Goal: Transaction & Acquisition: Purchase product/service

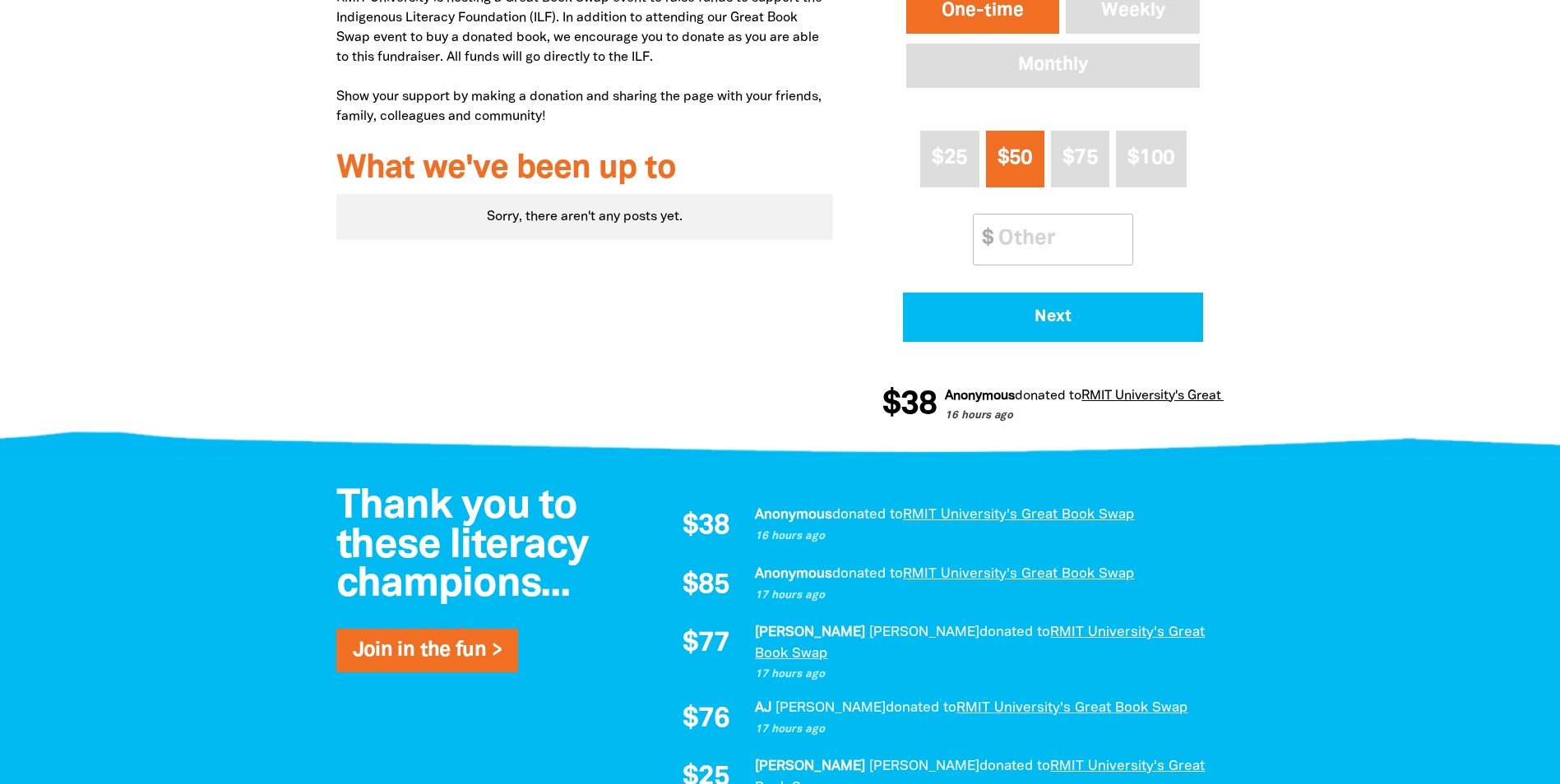
scroll to position [615, 0]
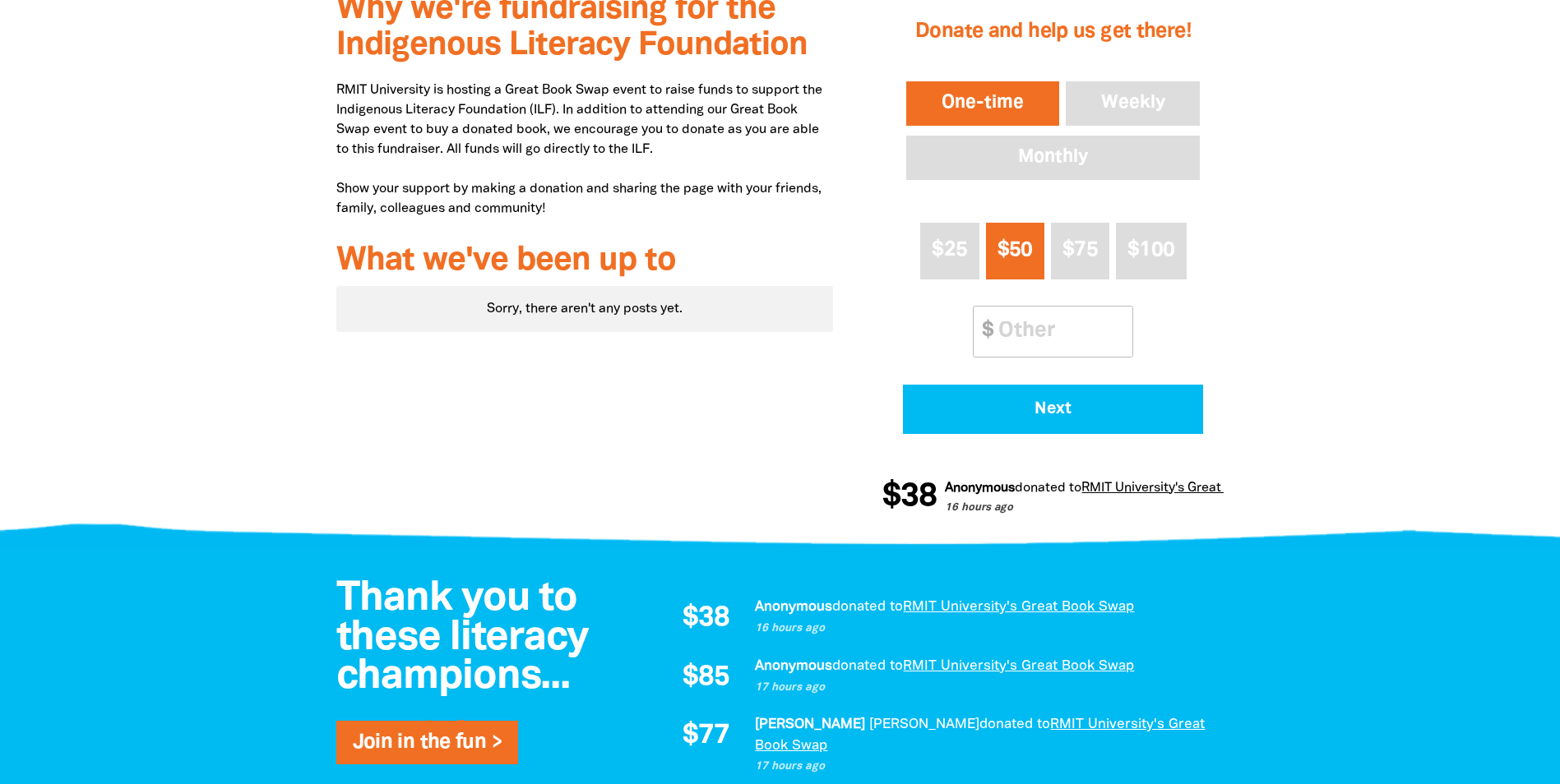
click at [993, 98] on button "One-time" at bounding box center [983, 104] width 160 height 51
click at [1038, 327] on input "Other Amount" at bounding box center [1058, 331] width 145 height 50
type input "22"
click at [842, 390] on div "Why we're fundraising for the Indigenous Literacy Foundation RMIT University is…" at bounding box center [585, 257] width 547 height 563
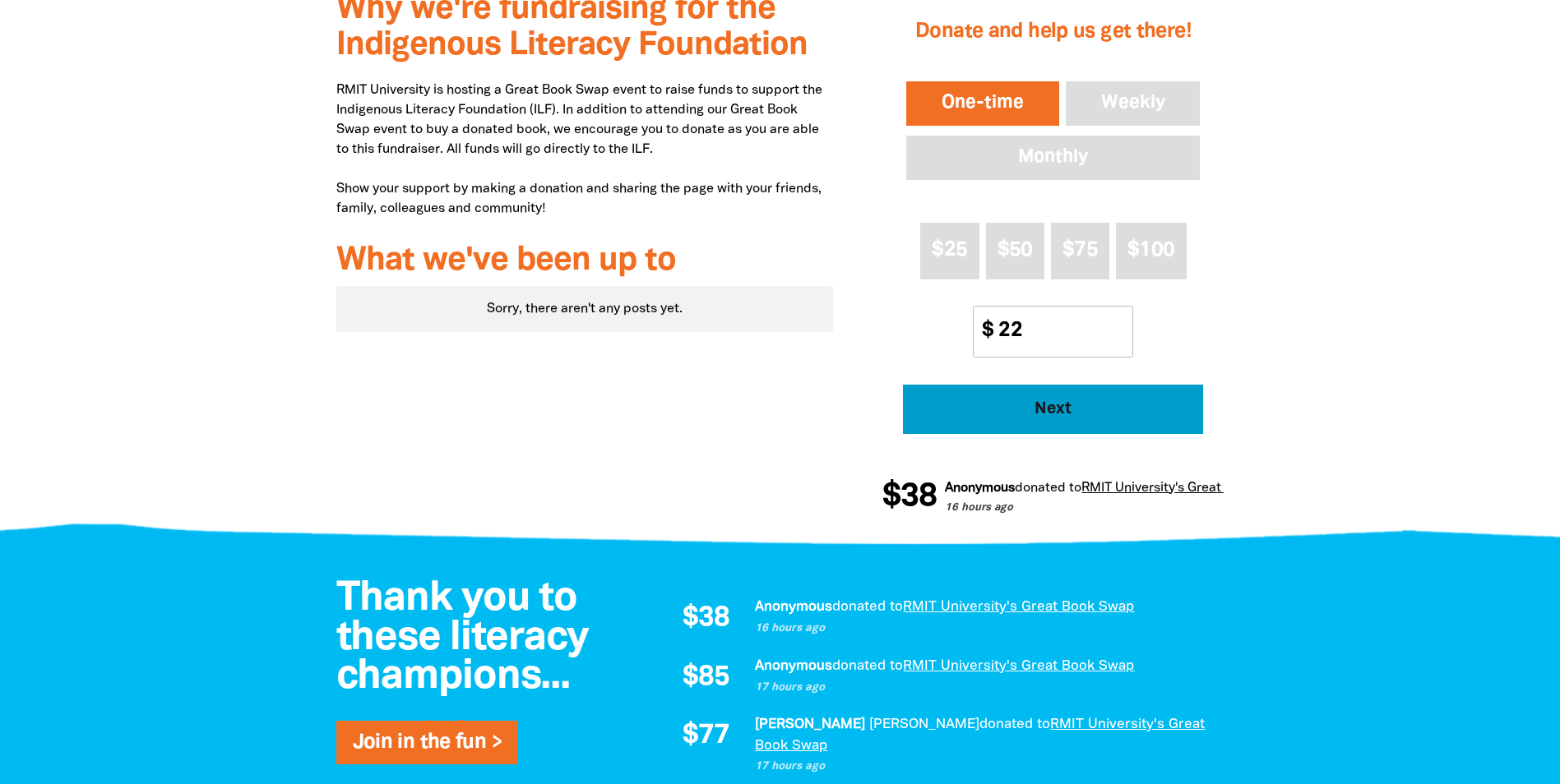
click at [998, 413] on span "Next" at bounding box center [1053, 409] width 255 height 16
select select "AU"
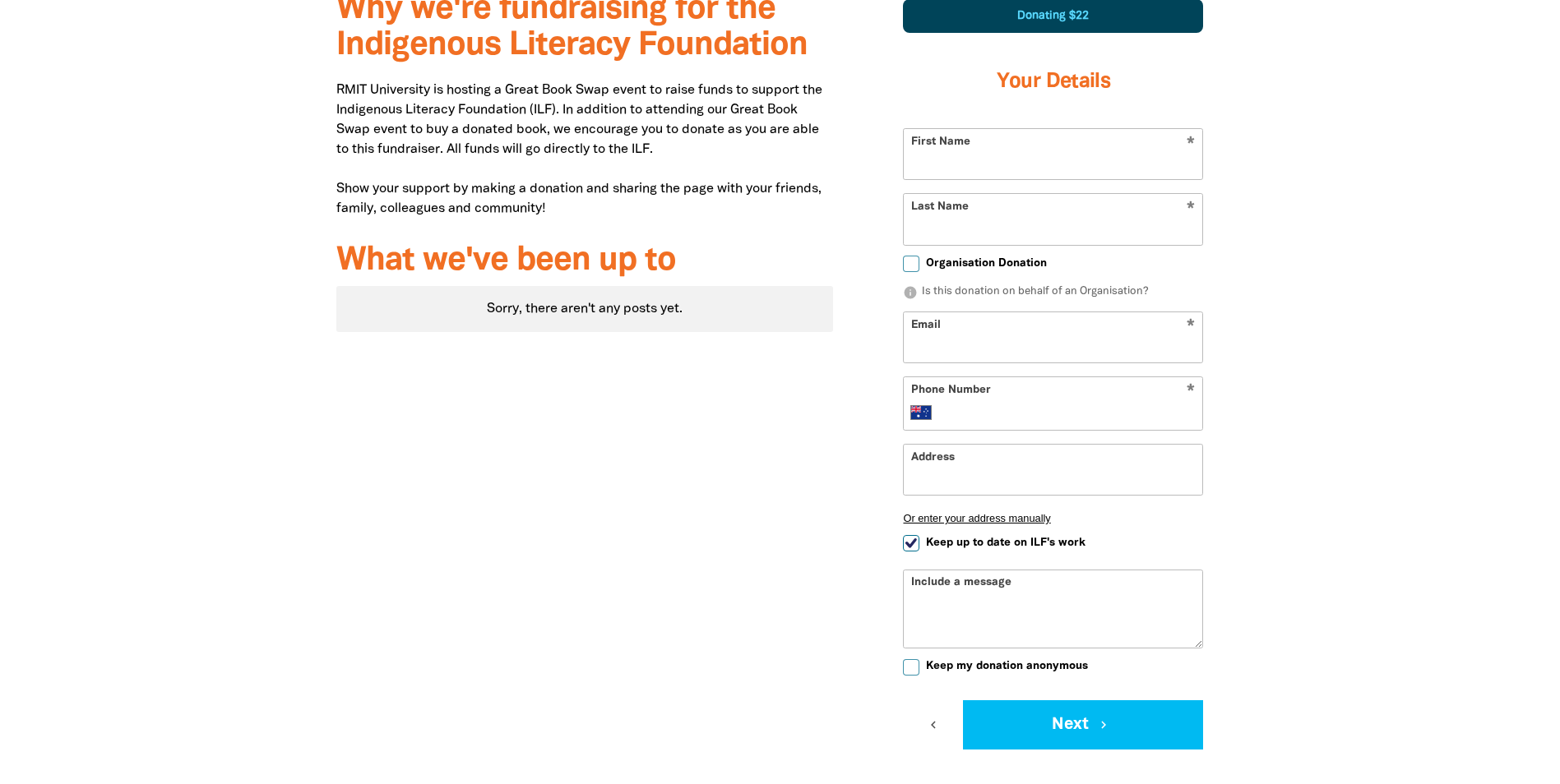
scroll to position [570, 0]
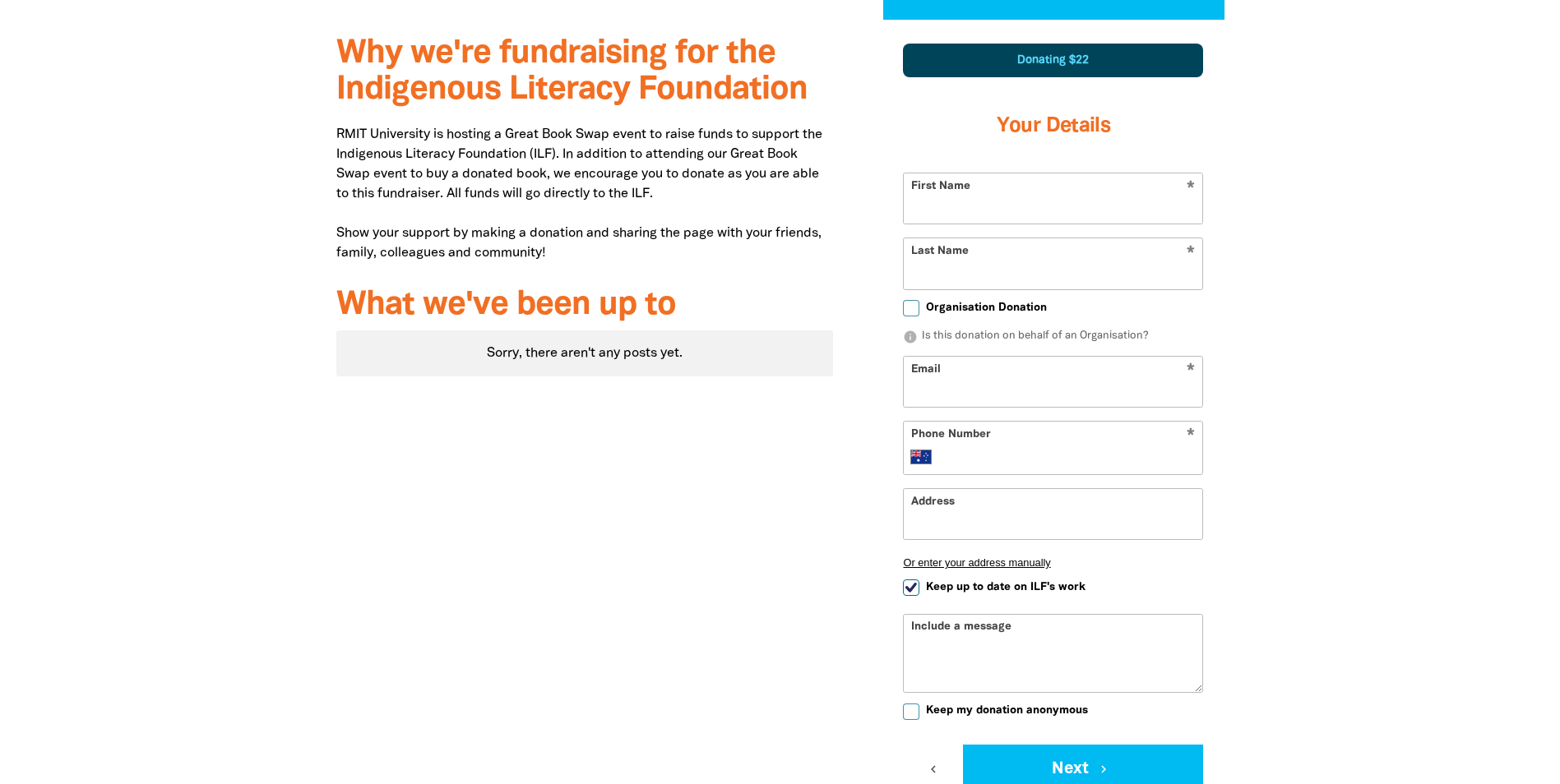
click at [1026, 197] on input "First Name" at bounding box center [1053, 198] width 299 height 50
type input "[PERSON_NAME]"
click at [929, 272] on input "Last Name" at bounding box center [1053, 263] width 299 height 50
type input "[PERSON_NAME]"
click at [1287, 233] on div at bounding box center [780, 459] width 1560 height 879
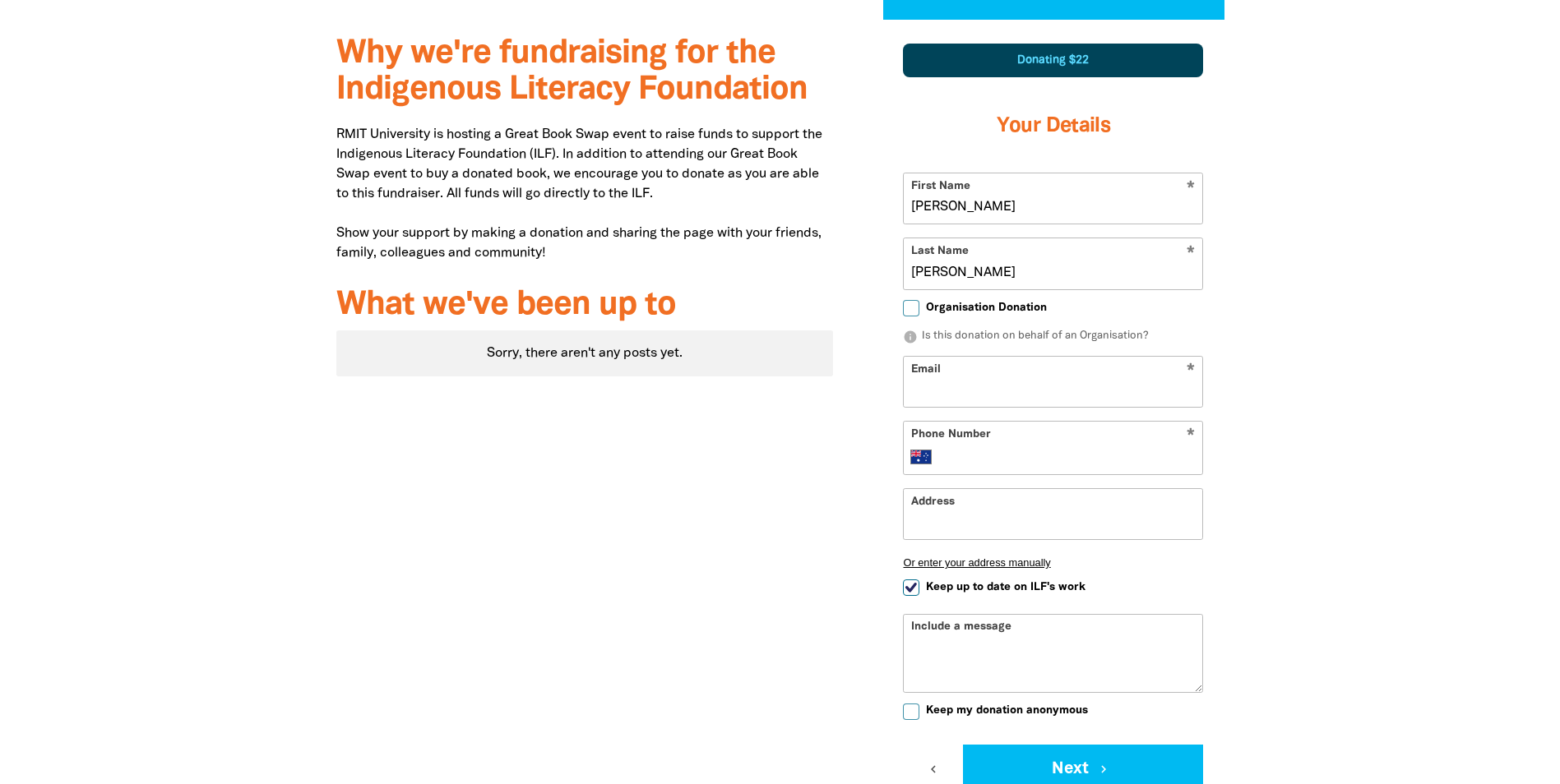
click at [994, 387] on input "Email" at bounding box center [1053, 381] width 299 height 50
type input "[PERSON_NAME][EMAIL_ADDRESS][PERSON_NAME][DOMAIN_NAME]"
type input "[PHONE_NUMBER]"
click at [909, 590] on input "Keep up to date on ILF's work" at bounding box center [911, 588] width 16 height 16
checkbox input "false"
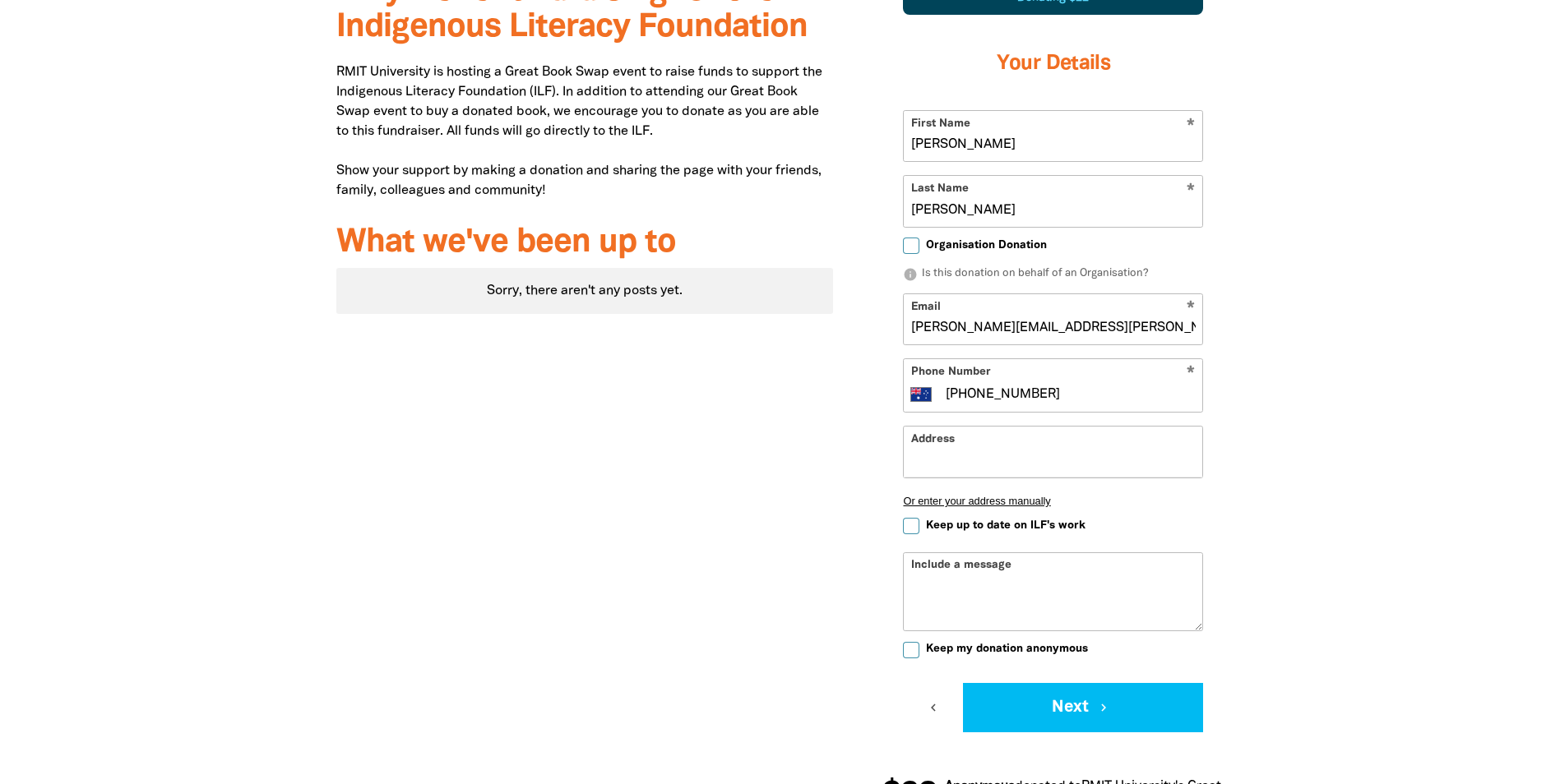
scroll to position [652, 0]
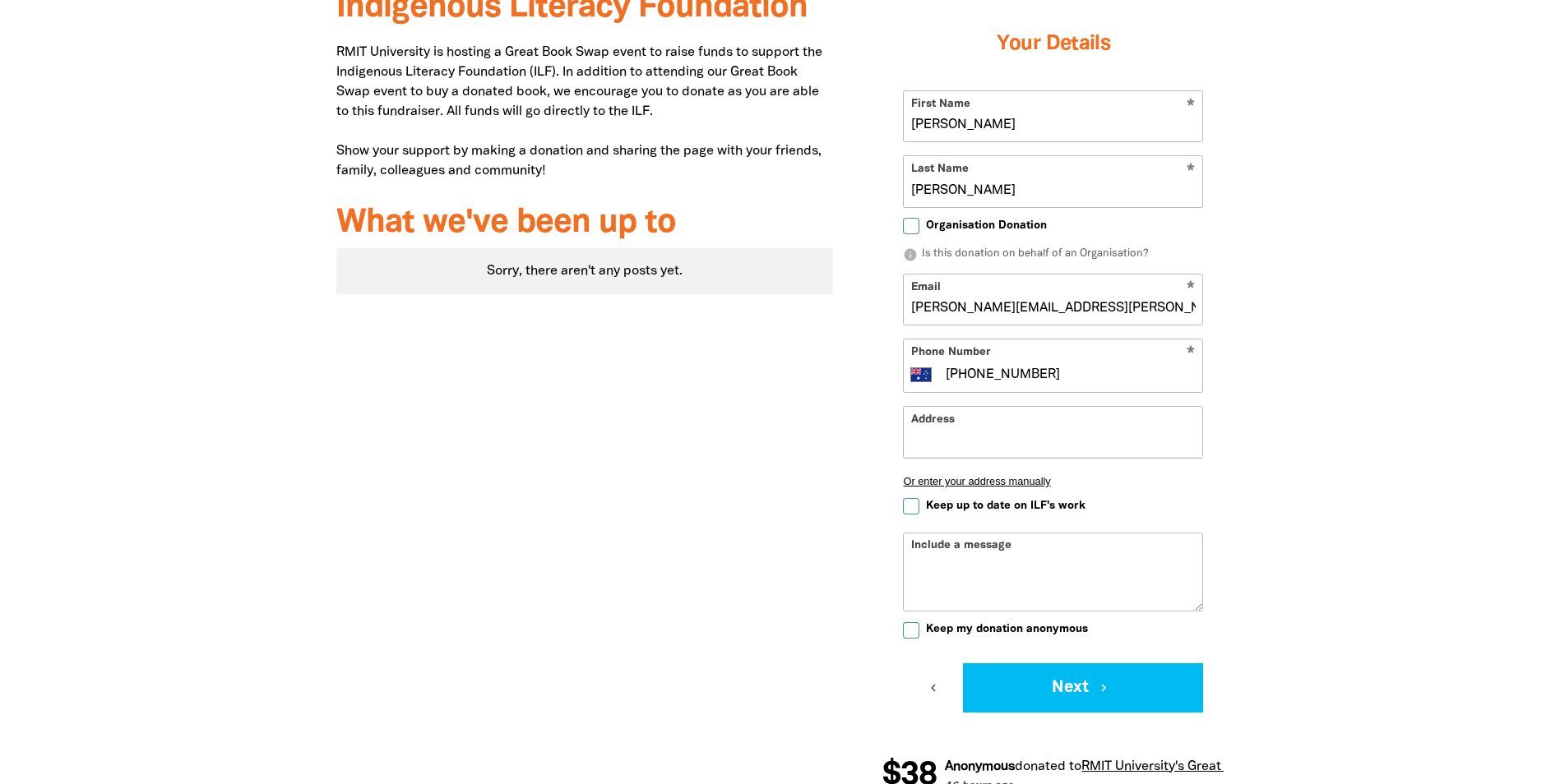
click at [923, 549] on div "Include a message" at bounding box center [1053, 572] width 300 height 79
click at [923, 545] on div "Include a message" at bounding box center [1053, 572] width 300 height 79
click at [930, 560] on textarea "Include a message" at bounding box center [1053, 585] width 299 height 53
paste textarea "Secrets My Father Kept"
drag, startPoint x: 1100, startPoint y: 580, endPoint x: 888, endPoint y: 591, distance: 212.3
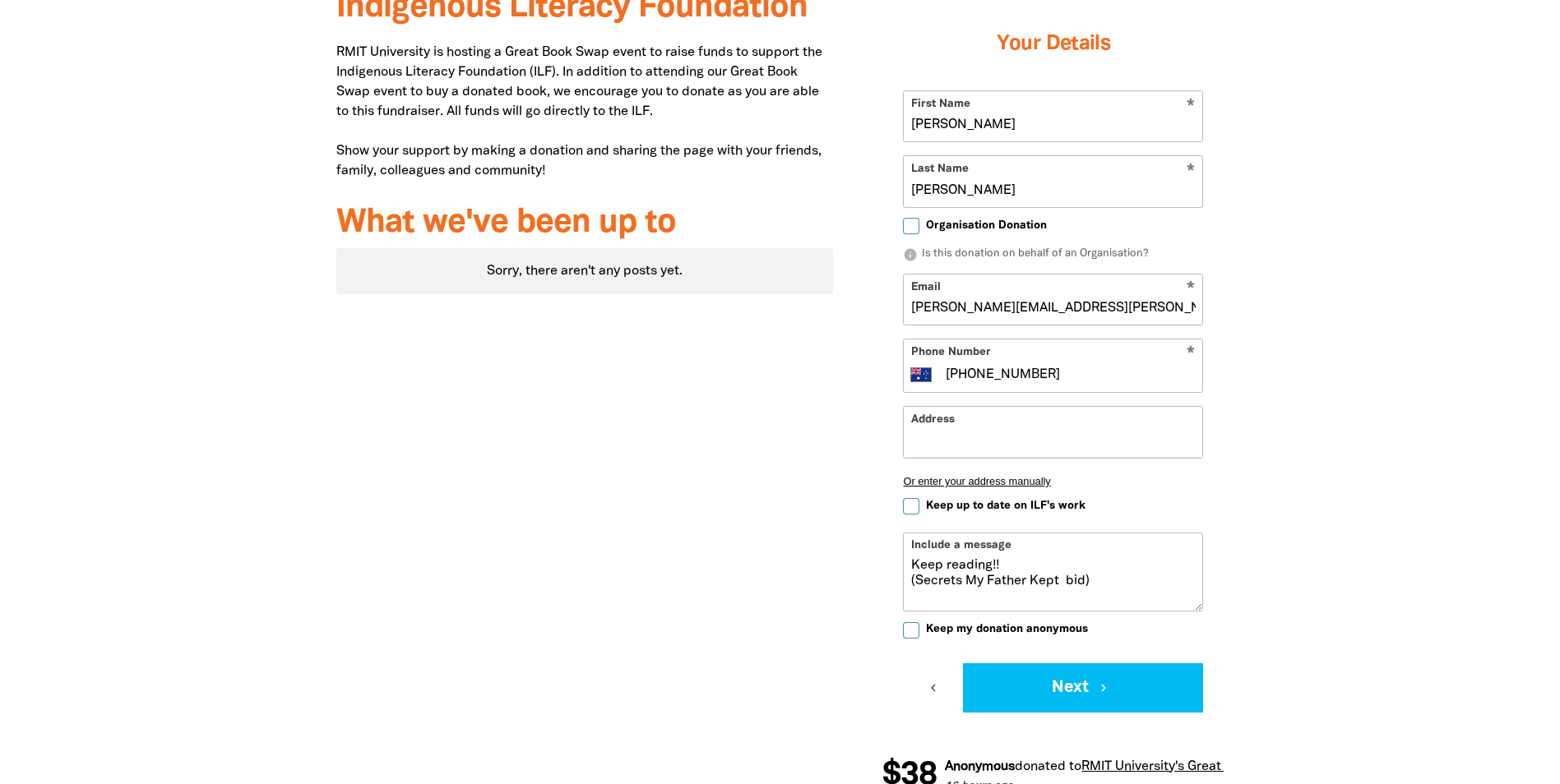
click at [889, 590] on div "Donating $22 Your Details * First Name [PERSON_NAME] * Last Name [PERSON_NAME] …" at bounding box center [1052, 337] width 341 height 792
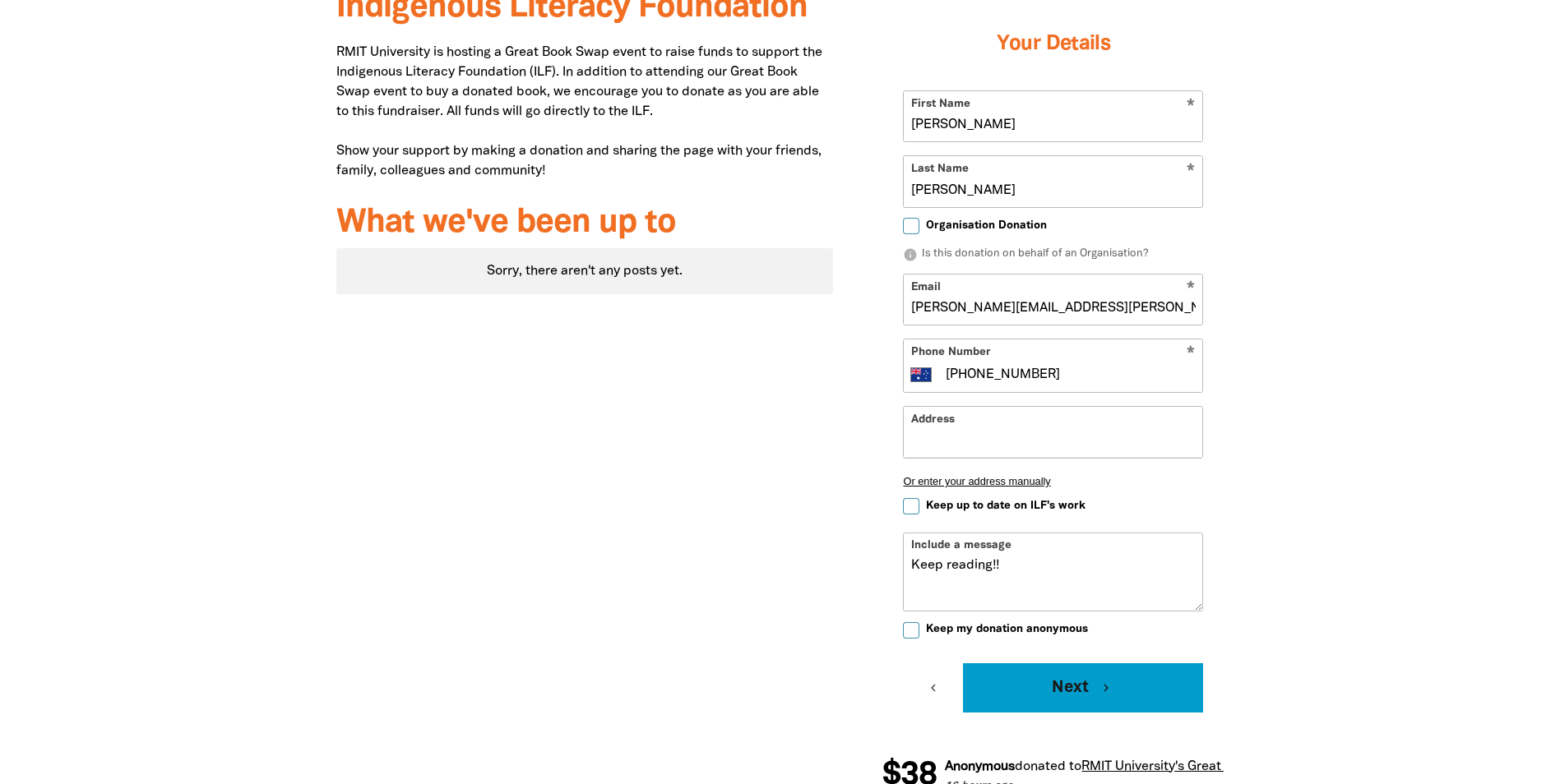
type textarea "Keep reading!!"
click at [1074, 682] on button "Next chevron_right" at bounding box center [1082, 688] width 240 height 49
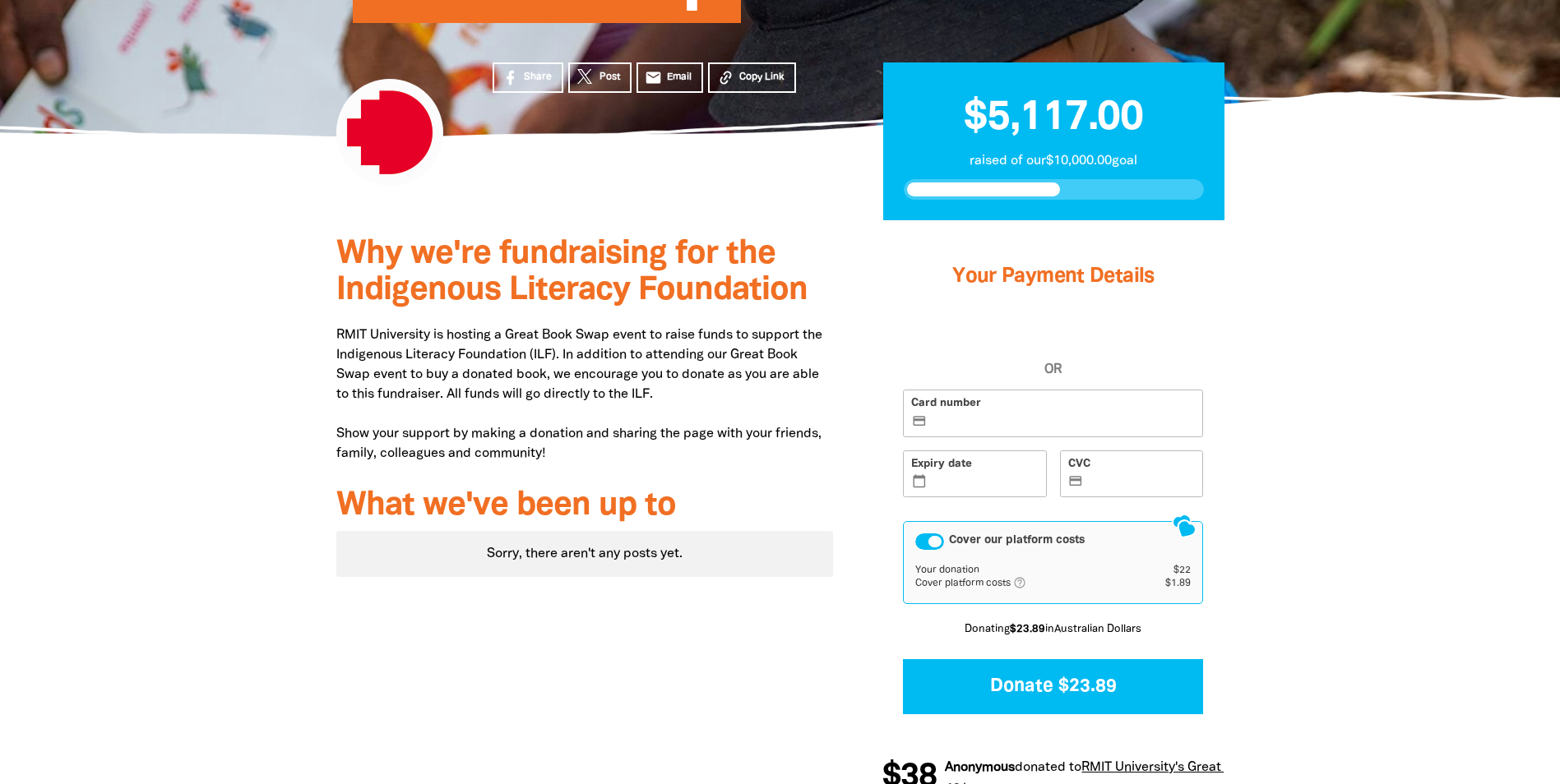
scroll to position [375, 0]
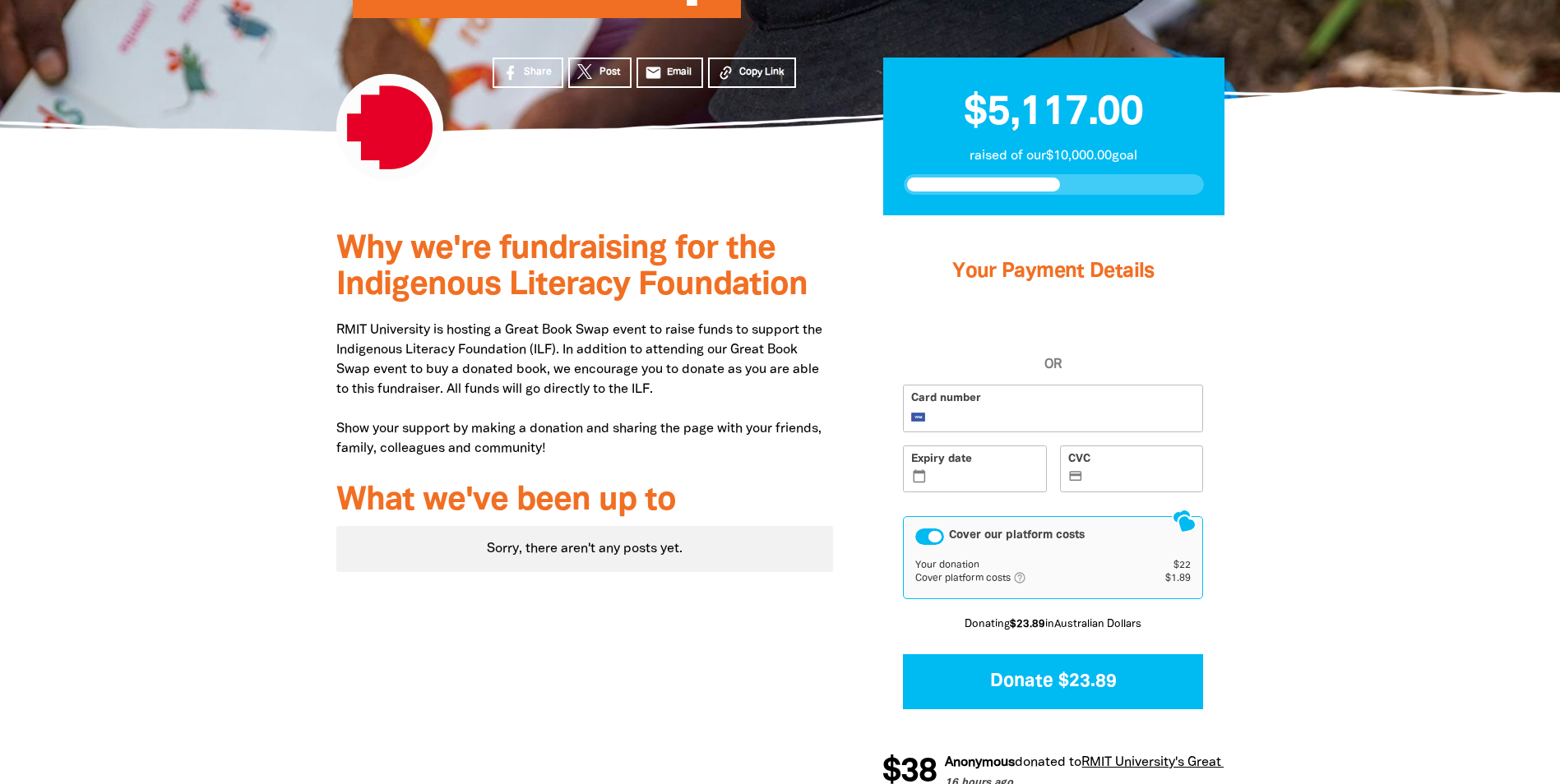
click at [945, 468] on label "Expiry date calendar_today" at bounding box center [975, 469] width 144 height 48
click at [945, 470] on input "Expiry date calendar_today" at bounding box center [985, 470] width 109 height 1
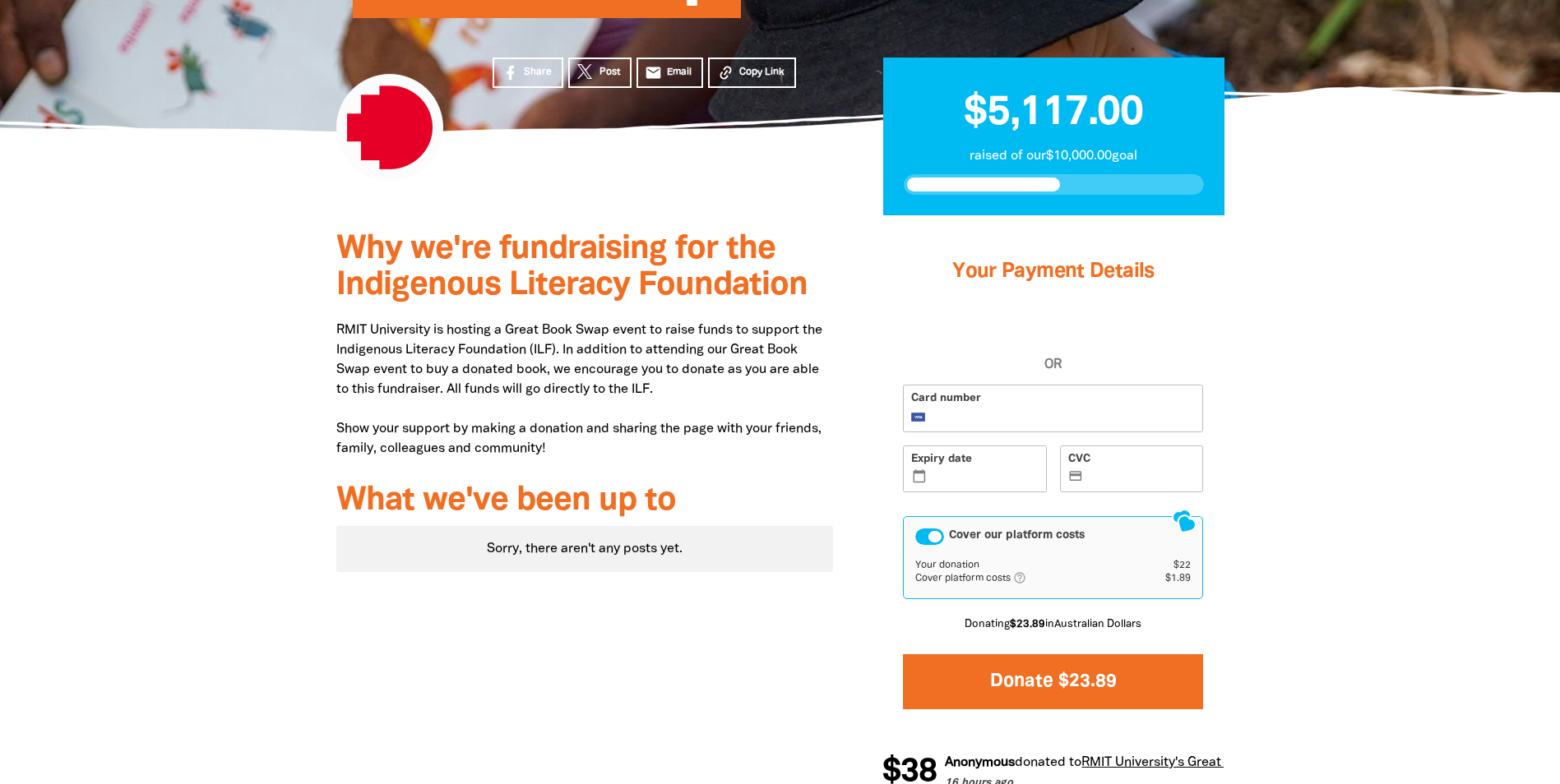
click at [1130, 677] on button "Donate $23.89" at bounding box center [1053, 681] width 300 height 55
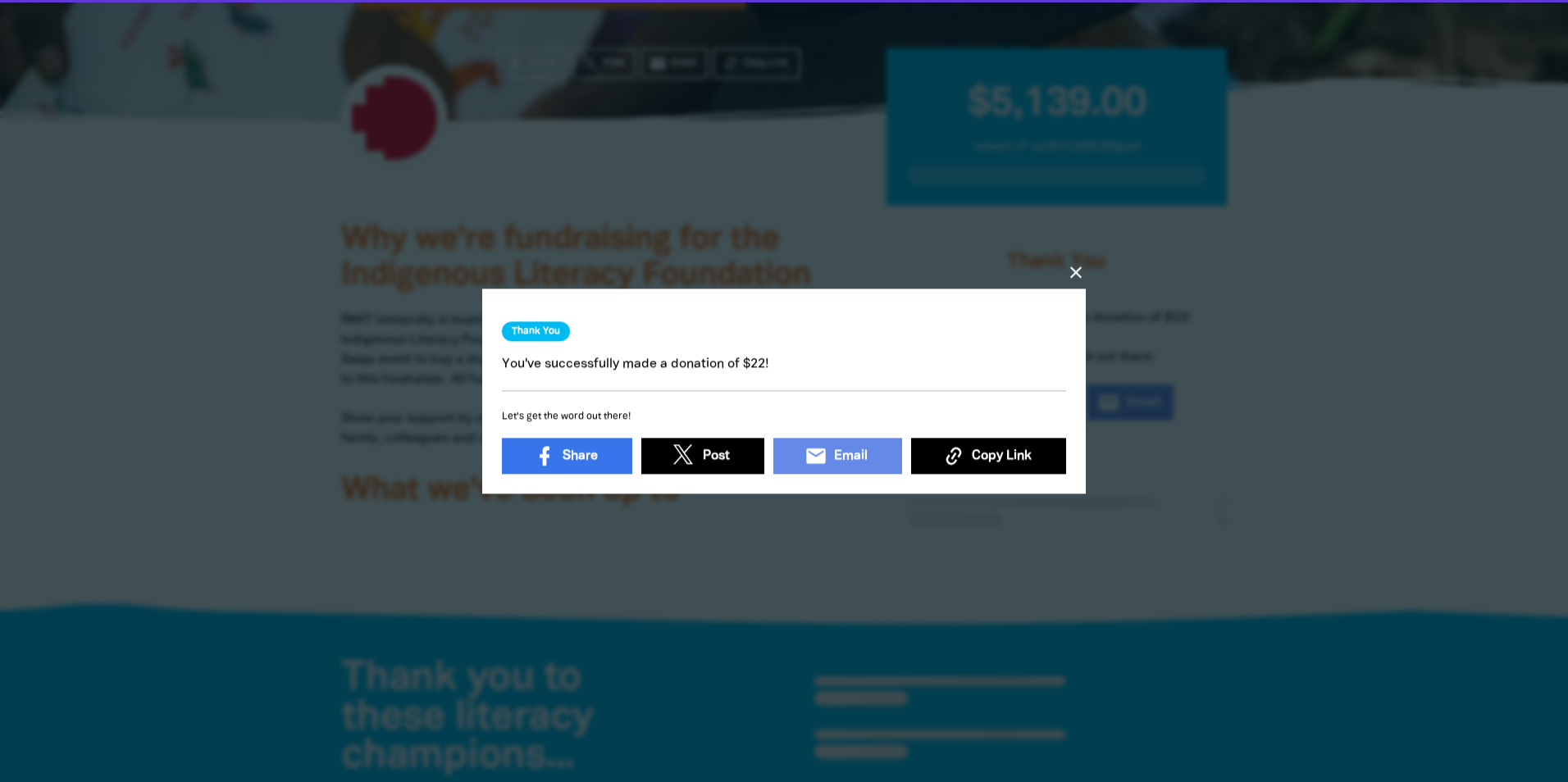
scroll to position [357, 0]
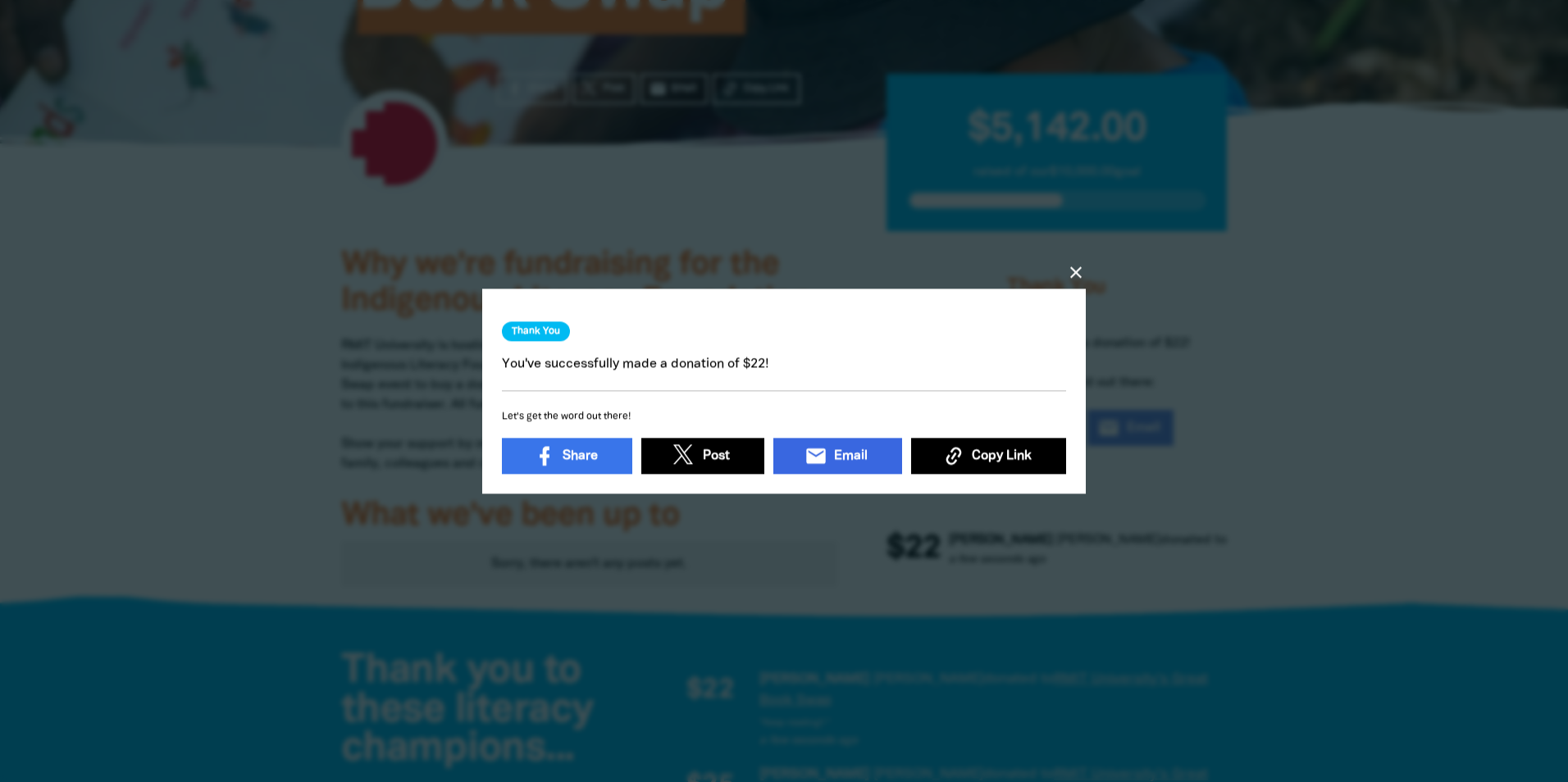
click at [834, 446] on span "Email" at bounding box center [851, 455] width 34 height 19
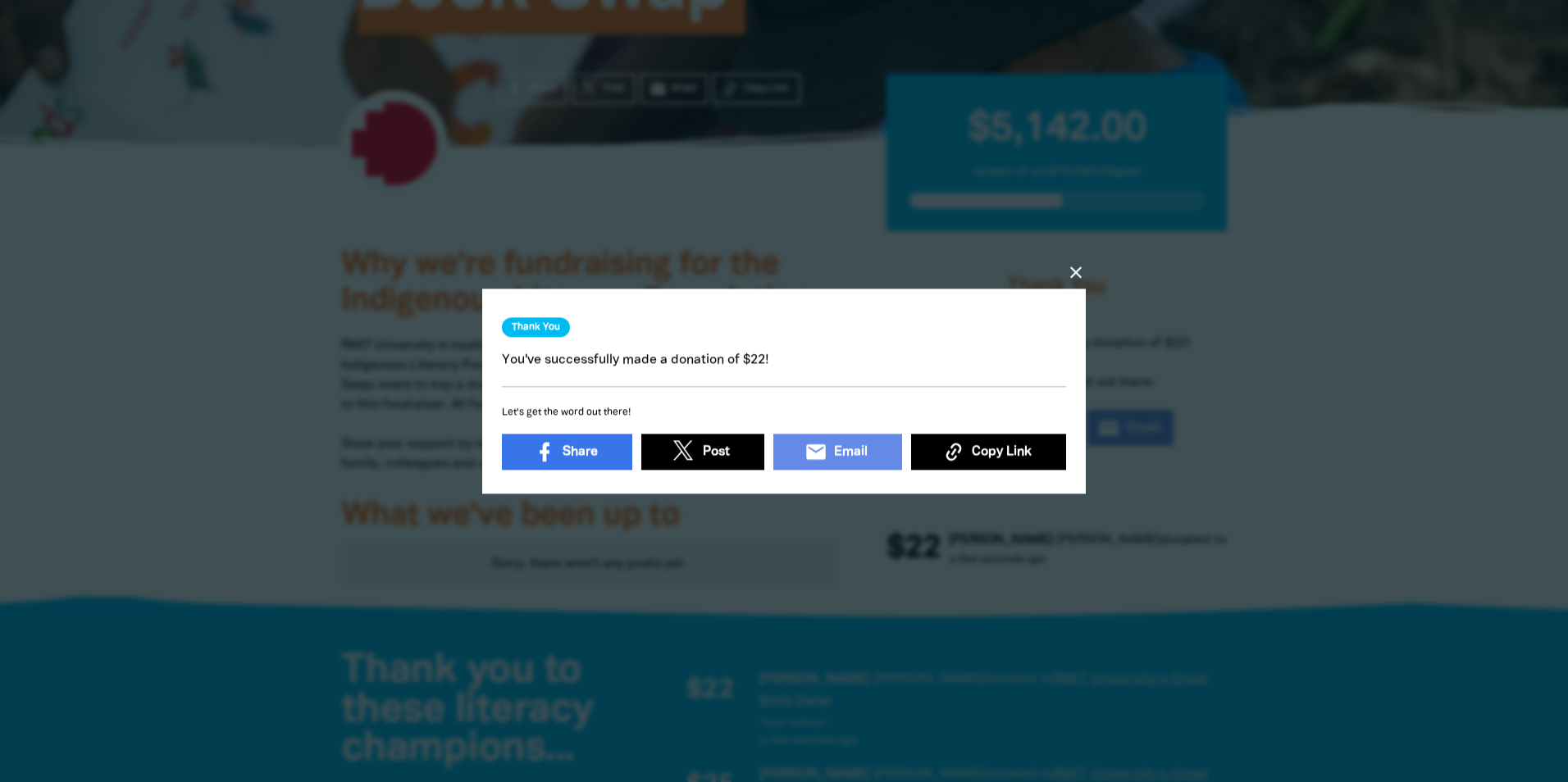
scroll to position [5, 0]
